Goal: Use online tool/utility: Utilize a website feature to perform a specific function

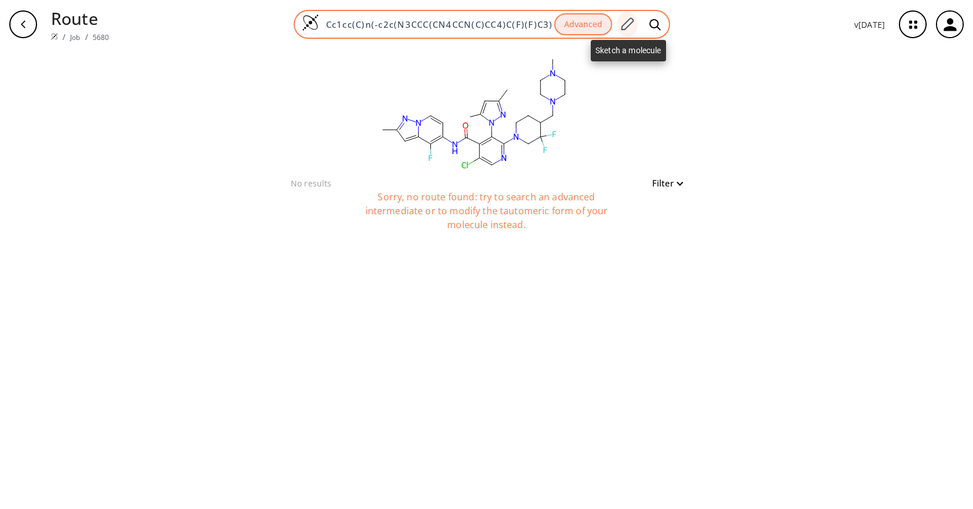
click at [637, 25] on div at bounding box center [627, 24] width 21 height 25
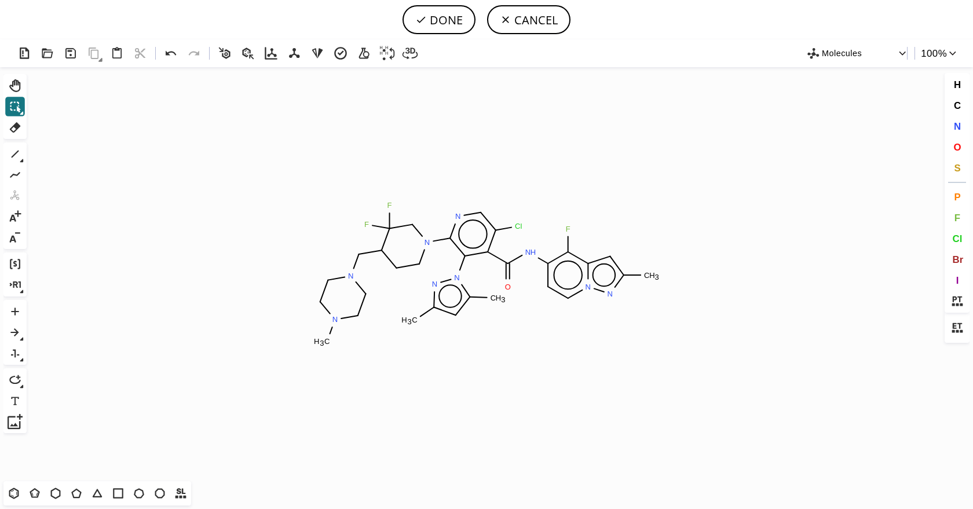
click at [511, 15] on icon at bounding box center [506, 20] width 12 height 12
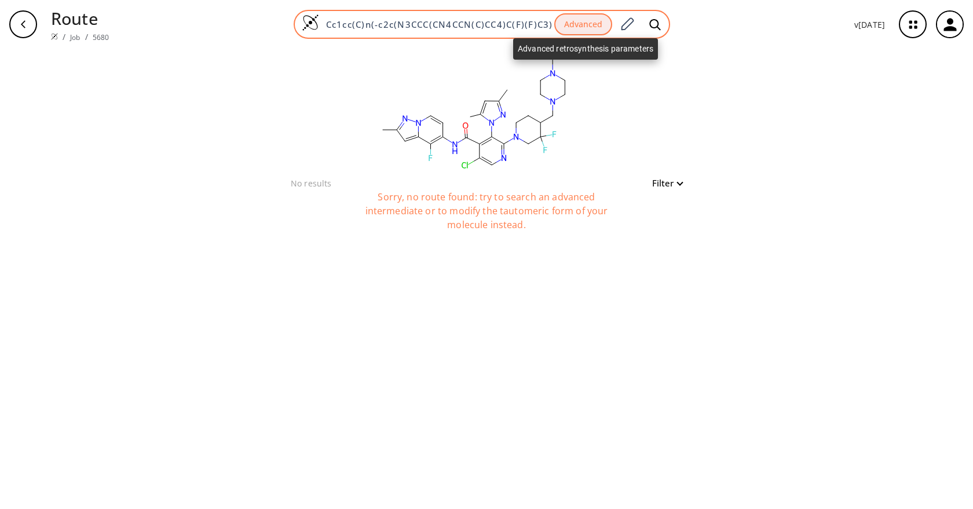
click at [612, 22] on button "Advanced" at bounding box center [583, 24] width 58 height 23
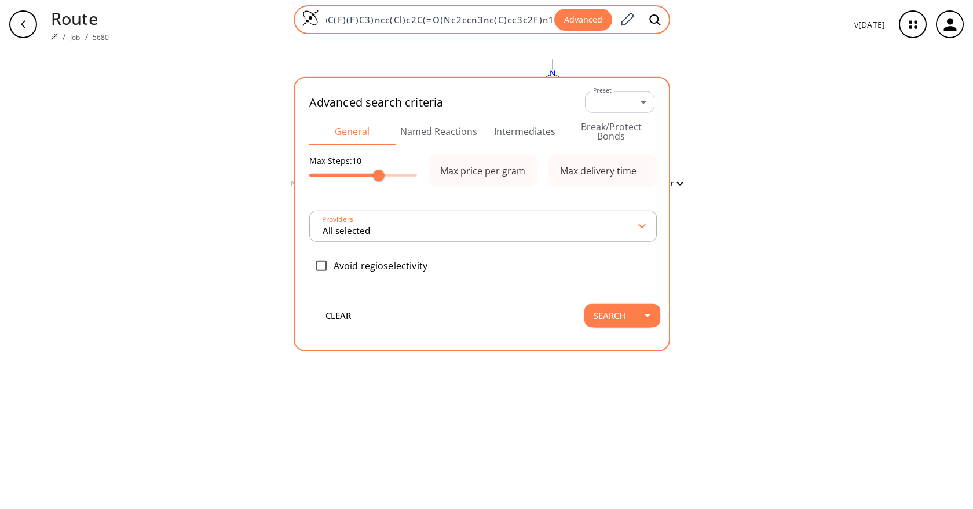
type input "All selected"
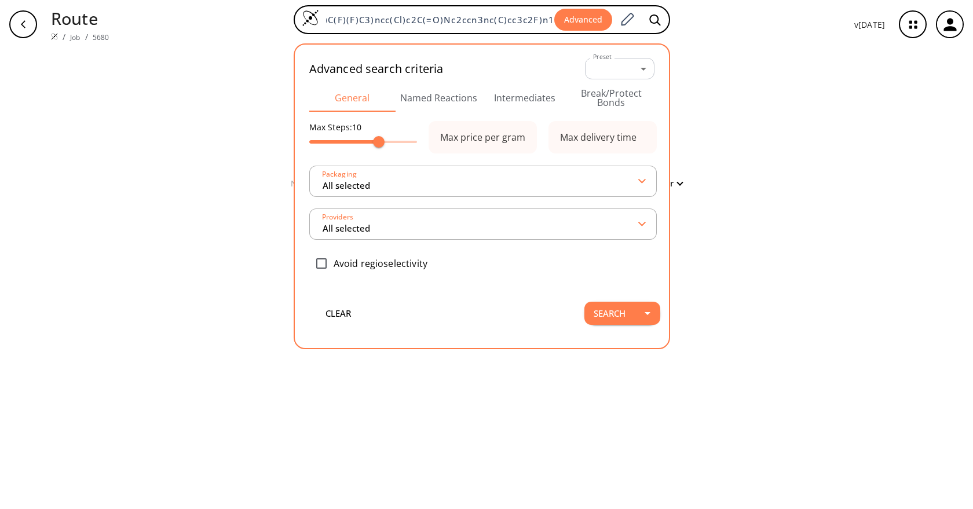
drag, startPoint x: 621, startPoint y: 98, endPoint x: 618, endPoint y: 107, distance: 9.0
click at [621, 98] on button "Break/Protect Bonds" at bounding box center [611, 98] width 86 height 28
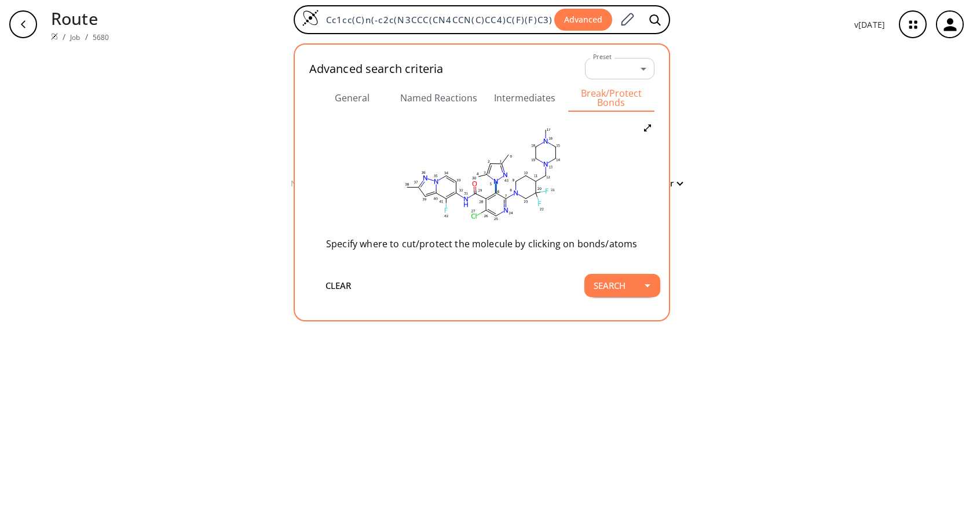
click at [496, 186] on icon at bounding box center [496, 186] width 0 height 5
drag, startPoint x: 505, startPoint y: 197, endPoint x: 520, endPoint y: 215, distance: 23.0
click at [505, 197] on icon at bounding box center [508, 196] width 9 height 9
drag, startPoint x: 613, startPoint y: 285, endPoint x: 632, endPoint y: 274, distance: 22.8
click at [613, 285] on button "Search" at bounding box center [609, 285] width 50 height 23
